Goal: Navigation & Orientation: Find specific page/section

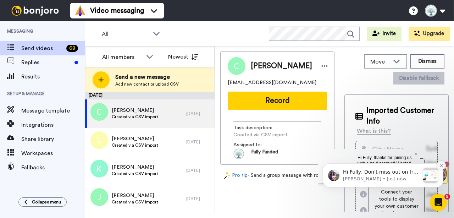
click at [441, 165] on icon "Dismiss notification" at bounding box center [442, 166] width 4 height 4
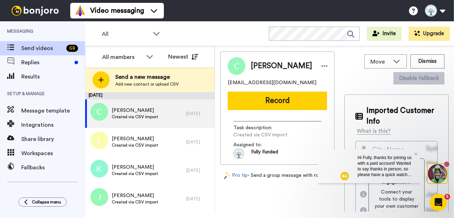
click at [420, 153] on div "Hi Fully, thanks for joining us with a paid account! Wanted to say thanks in pe…" at bounding box center [386, 166] width 68 height 34
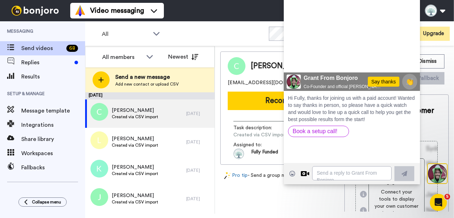
click at [243, 6] on div "Video messaging Switch to Video messaging Testimonials Try me for free! Setting…" at bounding box center [262, 10] width 384 height 21
click at [247, 17] on div "Video messaging Switch to Video messaging Testimonials Try me for free! Setting…" at bounding box center [262, 10] width 384 height 21
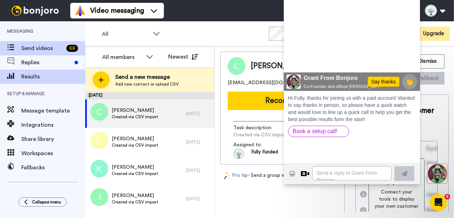
click at [46, 75] on span "Results" at bounding box center [53, 76] width 64 height 9
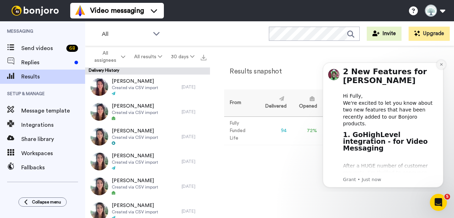
click at [442, 64] on icon "Dismiss notification" at bounding box center [442, 64] width 4 height 4
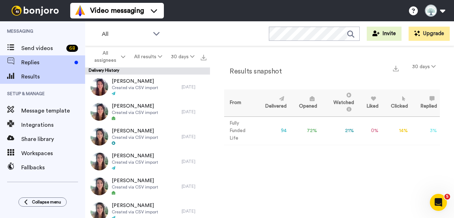
click at [53, 63] on span "Replies" at bounding box center [46, 62] width 50 height 9
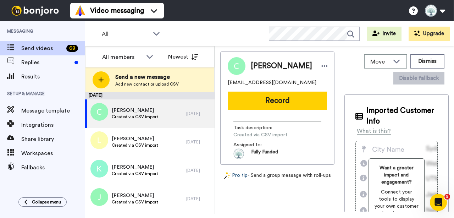
click at [235, 179] on link "Pro tip" at bounding box center [235, 175] width 23 height 7
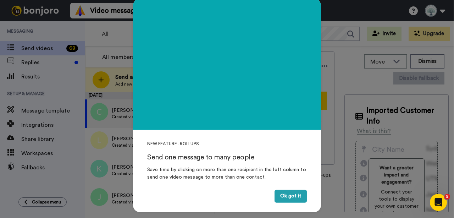
click at [290, 198] on button "Ok got it" at bounding box center [291, 196] width 32 height 13
